Goal: Task Accomplishment & Management: Manage account settings

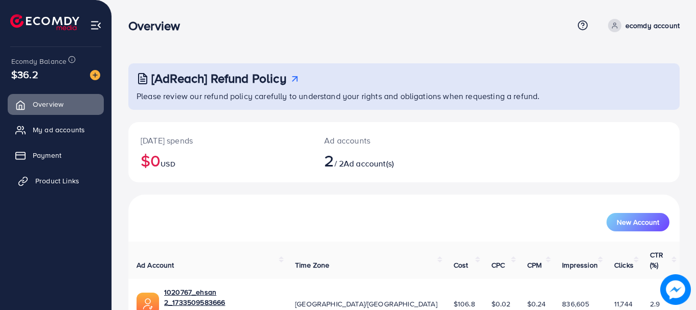
click at [55, 180] on span "Product Links" at bounding box center [57, 181] width 44 height 10
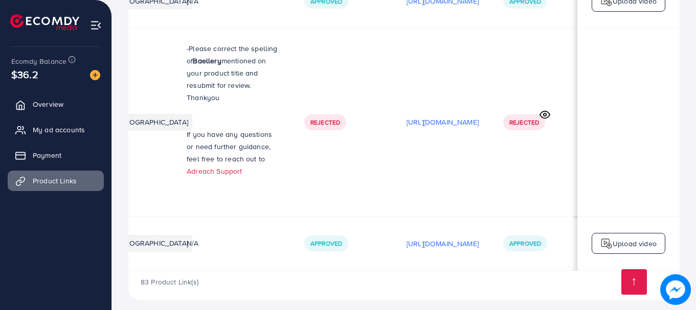
scroll to position [0, 269]
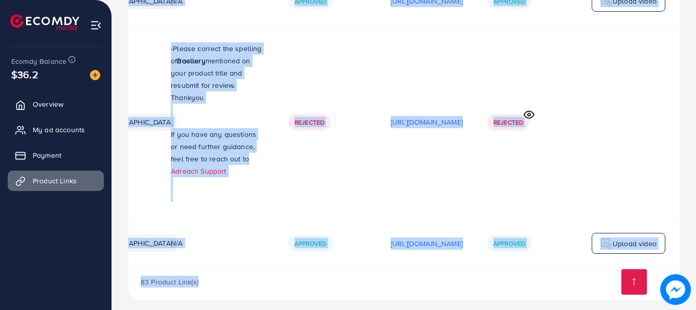
drag, startPoint x: 494, startPoint y: 264, endPoint x: 343, endPoint y: 262, distance: 151.9
drag, startPoint x: 414, startPoint y: 261, endPoint x: 322, endPoint y: 268, distance: 92.3
click at [337, 281] on div "83 Product Link(s)" at bounding box center [403, 286] width 551 height 30
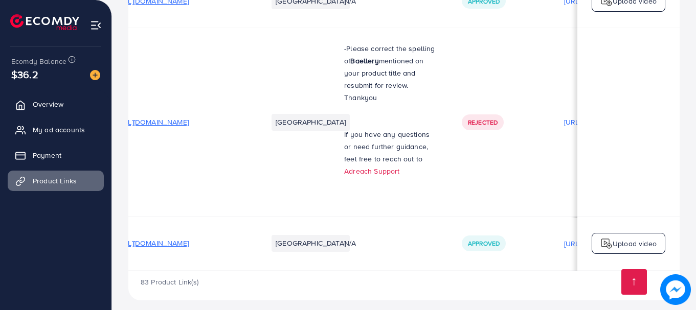
scroll to position [0, 0]
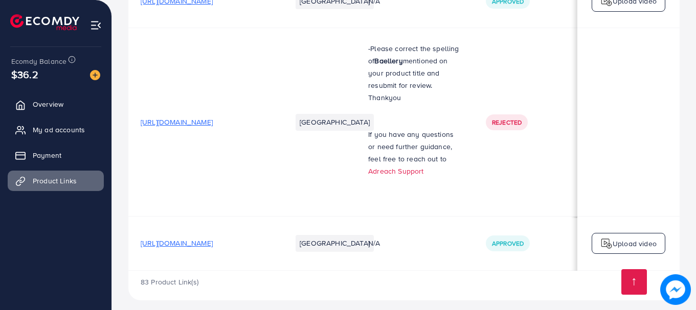
drag, startPoint x: 482, startPoint y: 264, endPoint x: 547, endPoint y: 266, distance: 65.0
click at [547, 271] on div "83 Product Link(s)" at bounding box center [403, 286] width 551 height 30
drag, startPoint x: 483, startPoint y: 261, endPoint x: 501, endPoint y: 265, distance: 18.4
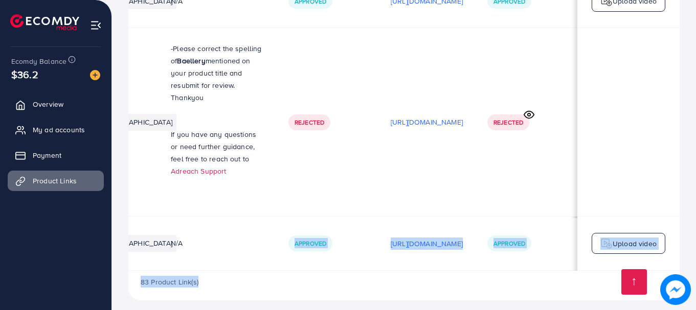
scroll to position [0, 215]
click at [456, 271] on div "83 Product Link(s)" at bounding box center [403, 286] width 551 height 30
